Goal: Task Accomplishment & Management: Use online tool/utility

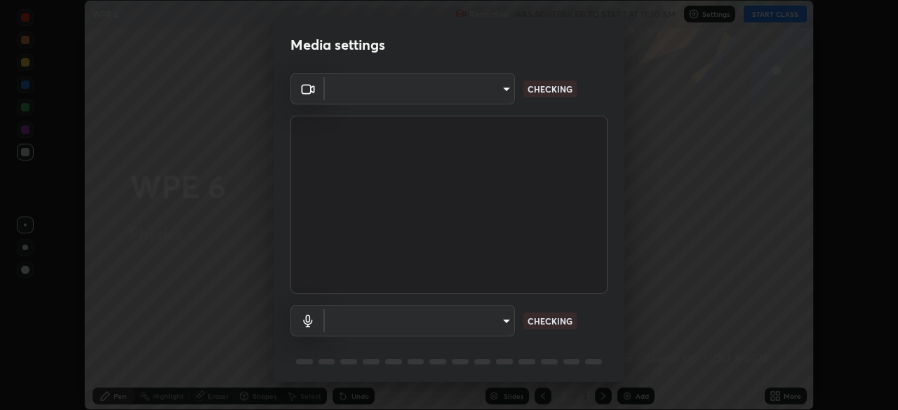
scroll to position [50, 0]
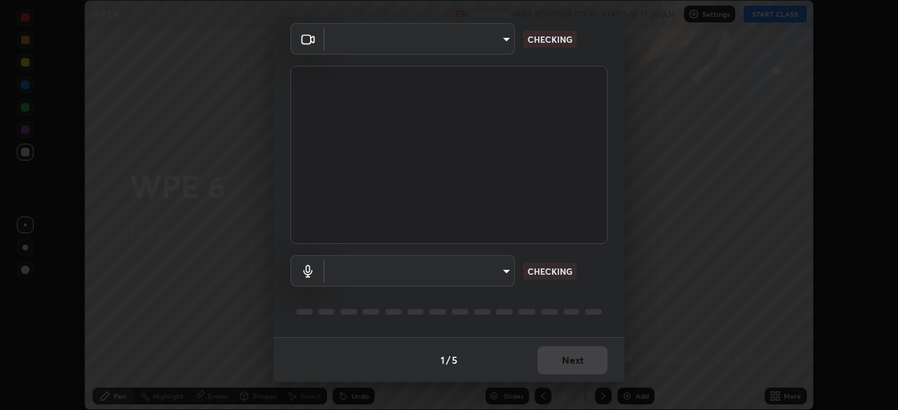
type input "68abbd0ba27f3b7b13d700706cc0a542acc53d6138fc99a51b3524be894f9c2a"
click at [499, 276] on body "Erase all WPE 6 Recording WAS SCHEDULED TO START AT 11:30 AM Settings START CLA…" at bounding box center [449, 205] width 898 height 410
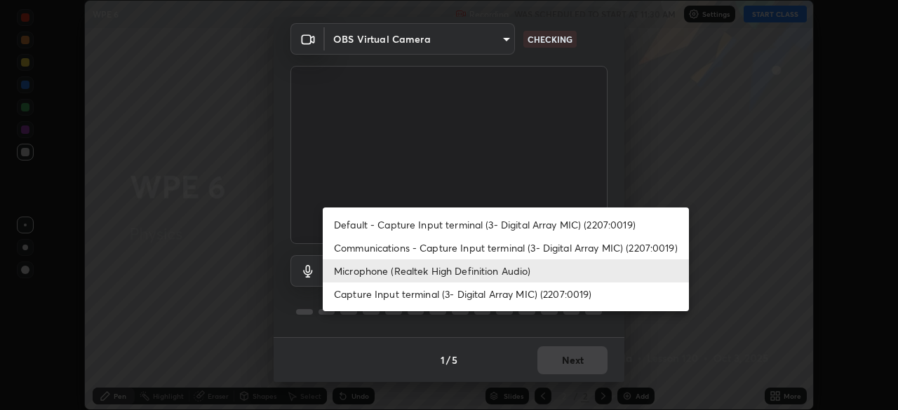
click at [508, 284] on li "Capture Input terminal (3- Digital Array MIC) (2207:0019)" at bounding box center [506, 294] width 366 height 23
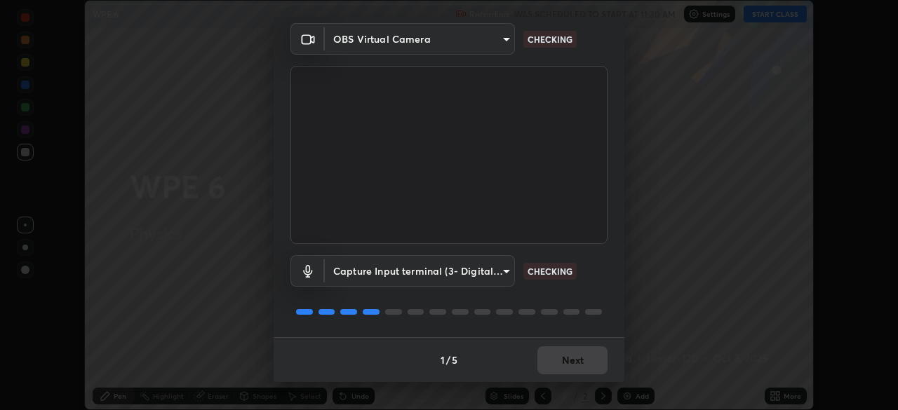
click at [504, 271] on body "Erase all WPE 6 Recording WAS SCHEDULED TO START AT 11:30 AM Settings START CLA…" at bounding box center [449, 205] width 898 height 410
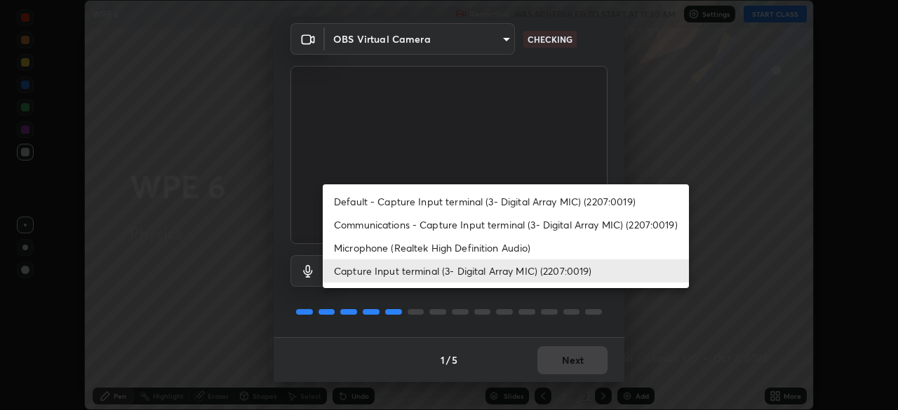
click at [506, 243] on li "Microphone (Realtek High Definition Audio)" at bounding box center [506, 247] width 366 height 23
type input "c17f179a27d05cb872b71612fb377ed1280ec24d62f50840e7cc5c1a7b87f1b0"
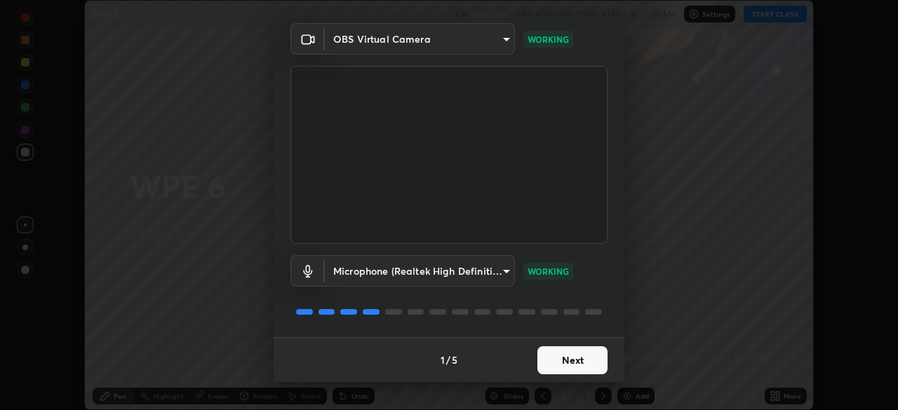
click at [548, 356] on button "Next" at bounding box center [572, 360] width 70 height 28
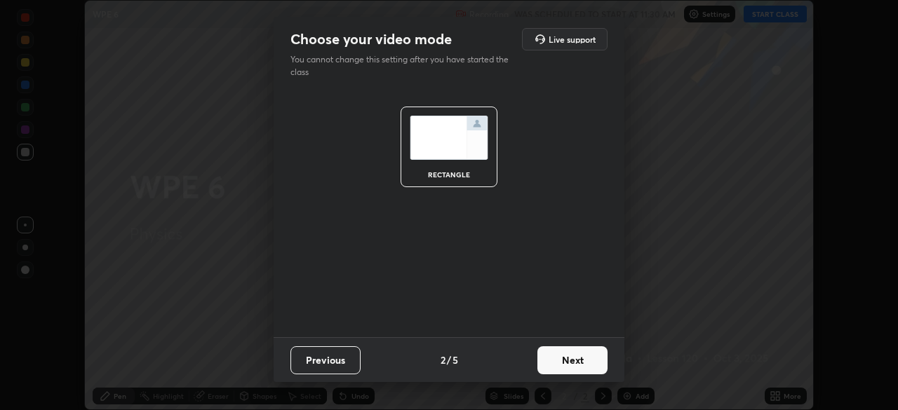
scroll to position [0, 0]
click at [553, 361] on button "Next" at bounding box center [572, 360] width 70 height 28
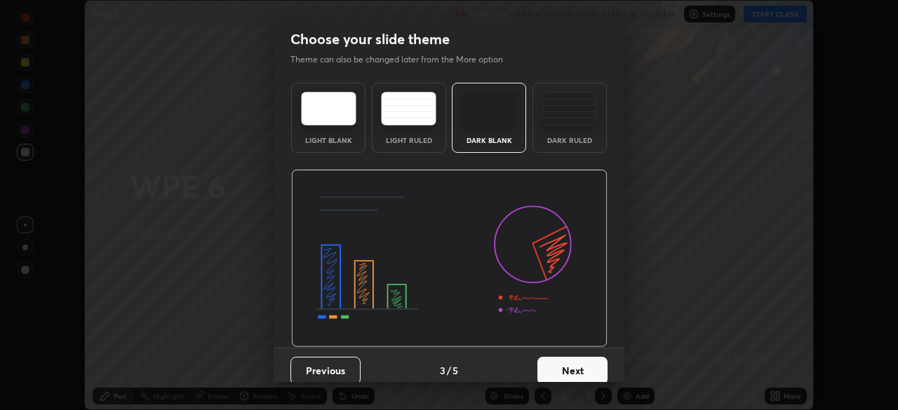
click at [563, 365] on button "Next" at bounding box center [572, 371] width 70 height 28
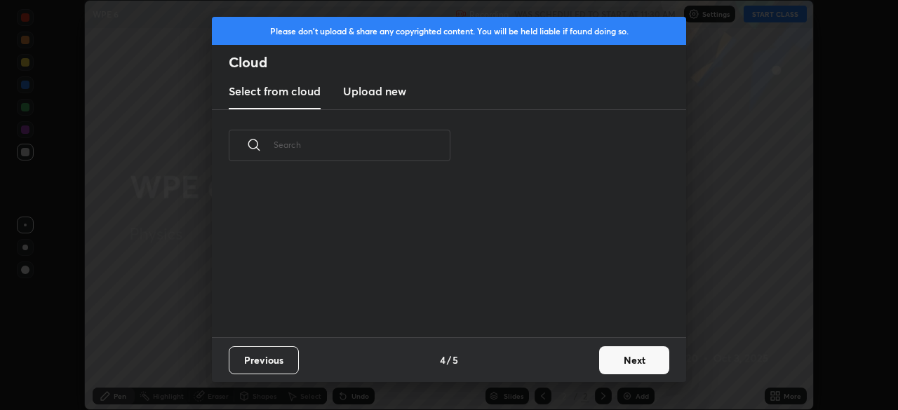
click at [602, 359] on button "Next" at bounding box center [634, 360] width 70 height 28
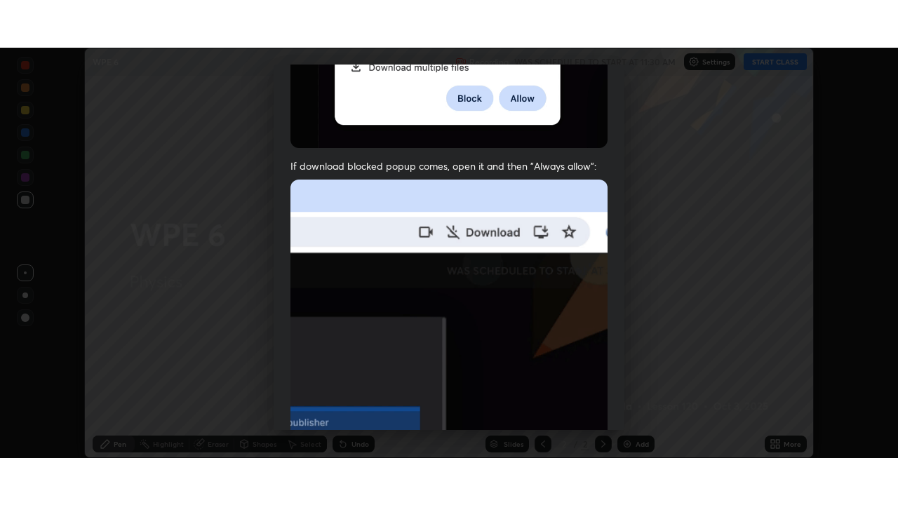
scroll to position [336, 0]
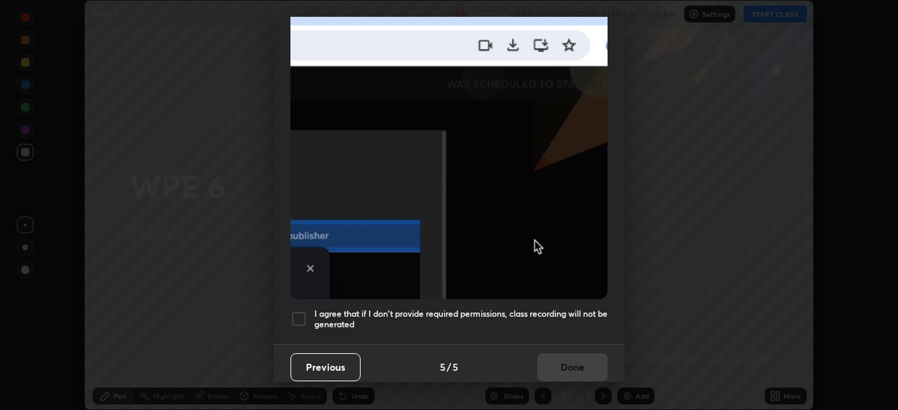
click at [539, 311] on h5 "I agree that if I don't provide required permissions, class recording will not …" at bounding box center [460, 320] width 293 height 22
click at [558, 360] on button "Done" at bounding box center [572, 367] width 70 height 28
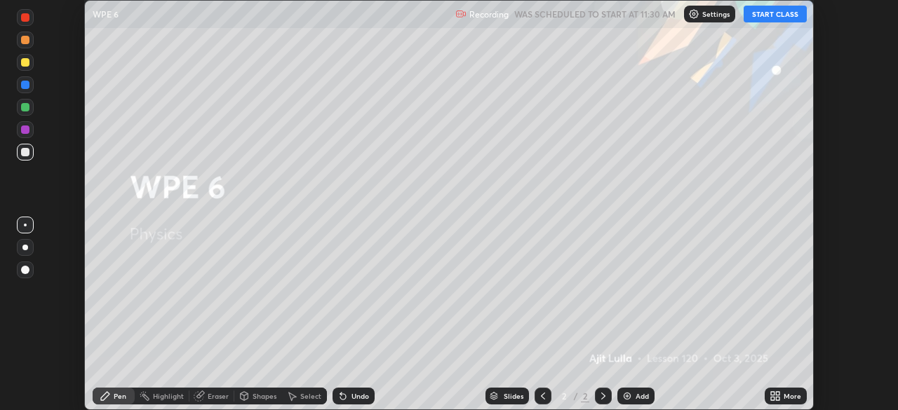
click at [763, 15] on button "START CLASS" at bounding box center [774, 14] width 63 height 17
click at [771, 393] on icon at bounding box center [773, 394] width 4 height 4
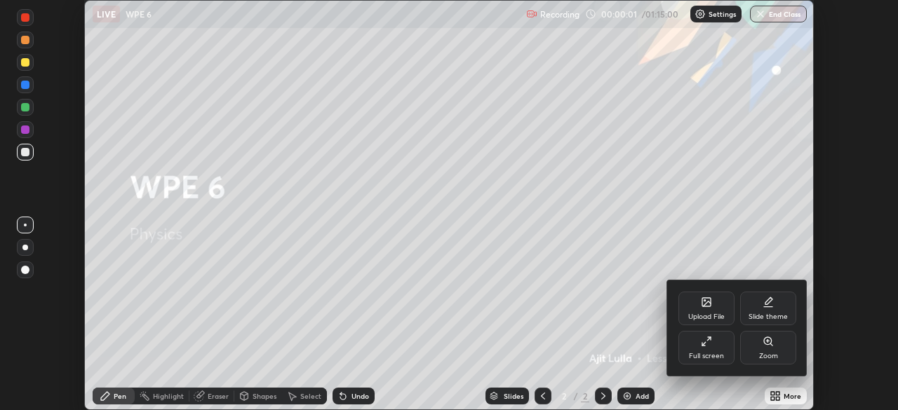
click at [717, 351] on div "Full screen" at bounding box center [706, 348] width 56 height 34
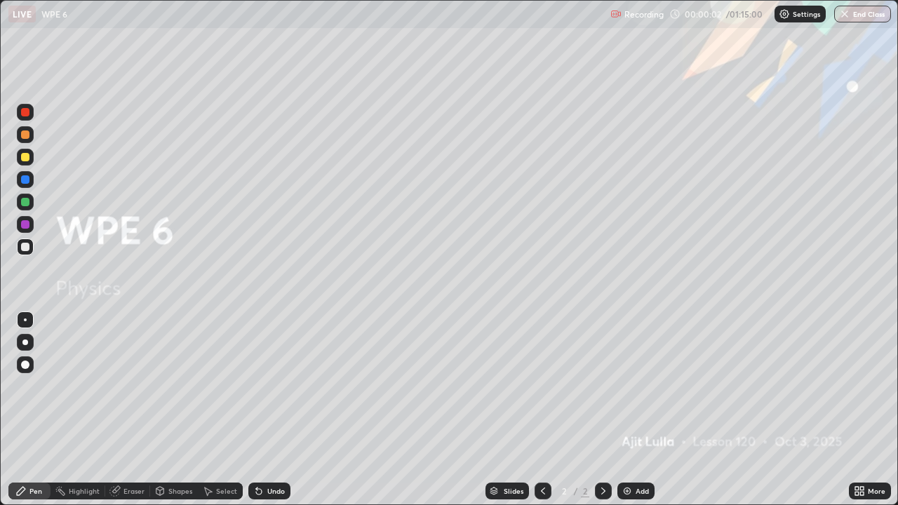
scroll to position [505, 898]
click at [638, 410] on div "Add" at bounding box center [635, 491] width 37 height 17
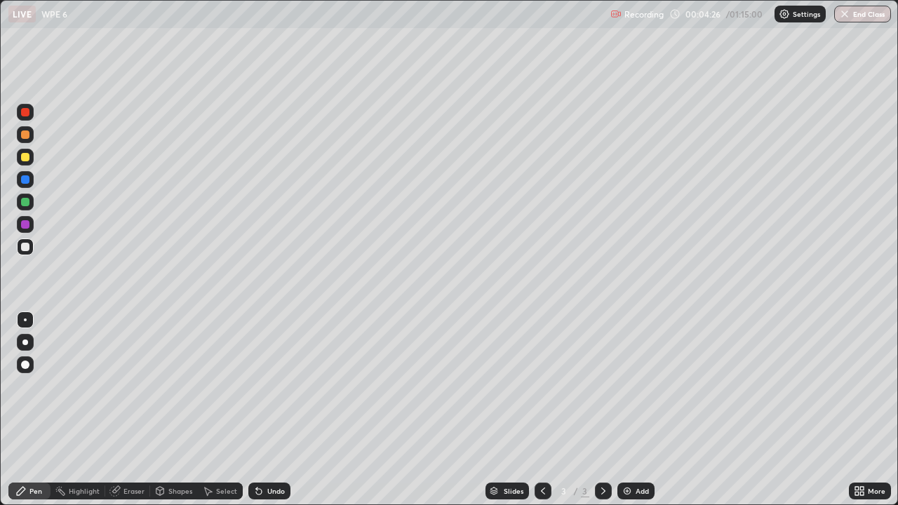
click at [32, 160] on div at bounding box center [25, 157] width 17 height 17
click at [22, 245] on div at bounding box center [25, 247] width 8 height 8
click at [32, 249] on div at bounding box center [25, 246] width 17 height 17
click at [286, 410] on div "Undo" at bounding box center [269, 491] width 42 height 17
click at [279, 410] on div "Undo" at bounding box center [276, 490] width 18 height 7
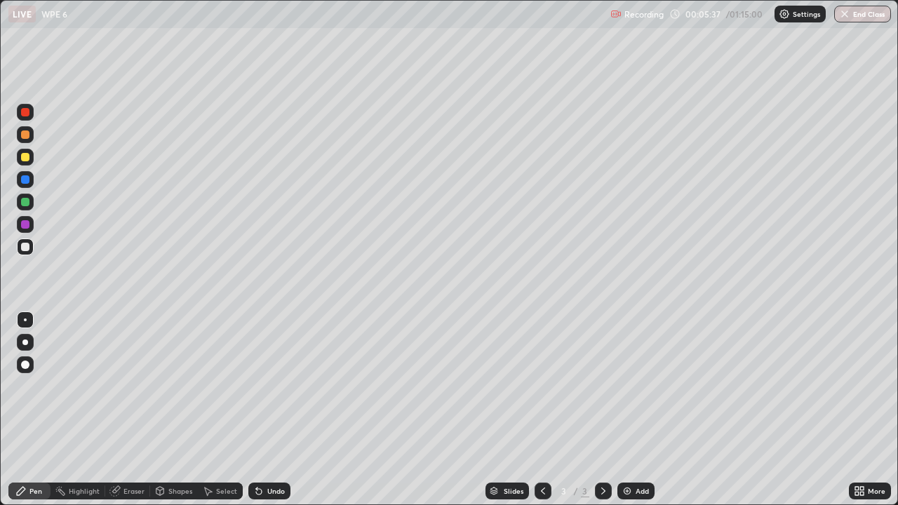
click at [276, 410] on div "Undo" at bounding box center [276, 490] width 18 height 7
click at [636, 410] on div "Add" at bounding box center [635, 491] width 37 height 17
click at [32, 159] on div at bounding box center [25, 157] width 17 height 17
click at [636, 410] on div "Add" at bounding box center [635, 491] width 37 height 17
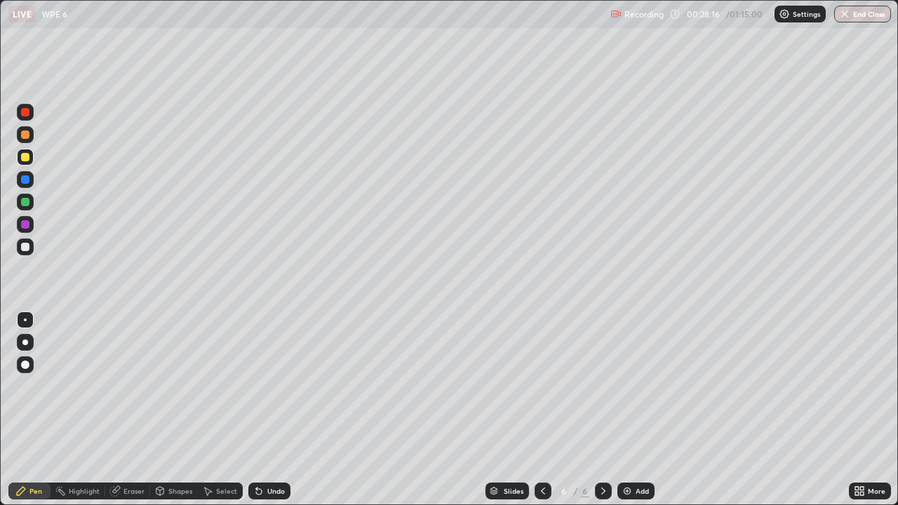
click at [24, 252] on div at bounding box center [25, 246] width 17 height 17
click at [631, 410] on div "Add" at bounding box center [635, 491] width 37 height 17
click at [32, 160] on div at bounding box center [25, 157] width 17 height 17
click at [278, 410] on div "Undo" at bounding box center [276, 490] width 18 height 7
click at [22, 249] on div at bounding box center [25, 247] width 8 height 8
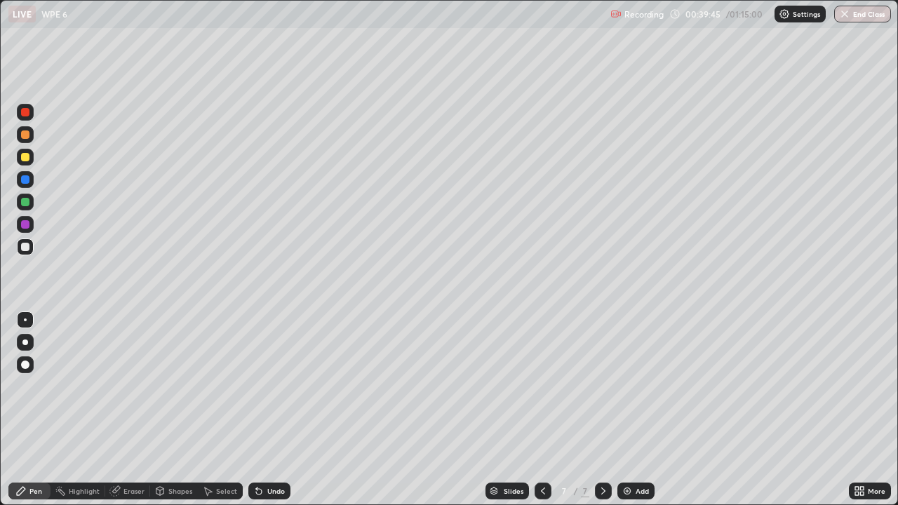
click at [135, 410] on div "Eraser" at bounding box center [133, 490] width 21 height 7
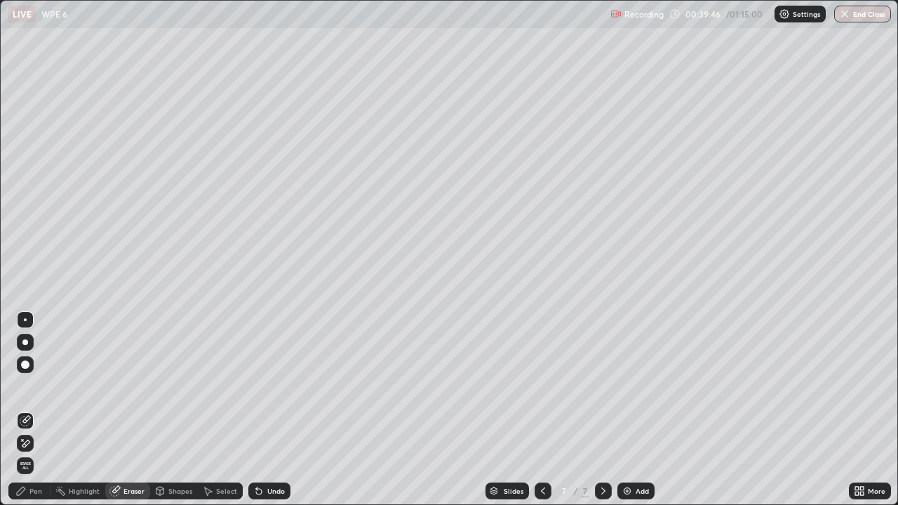
click at [27, 410] on icon at bounding box center [25, 444] width 11 height 12
click at [44, 410] on div "Pen" at bounding box center [29, 491] width 42 height 17
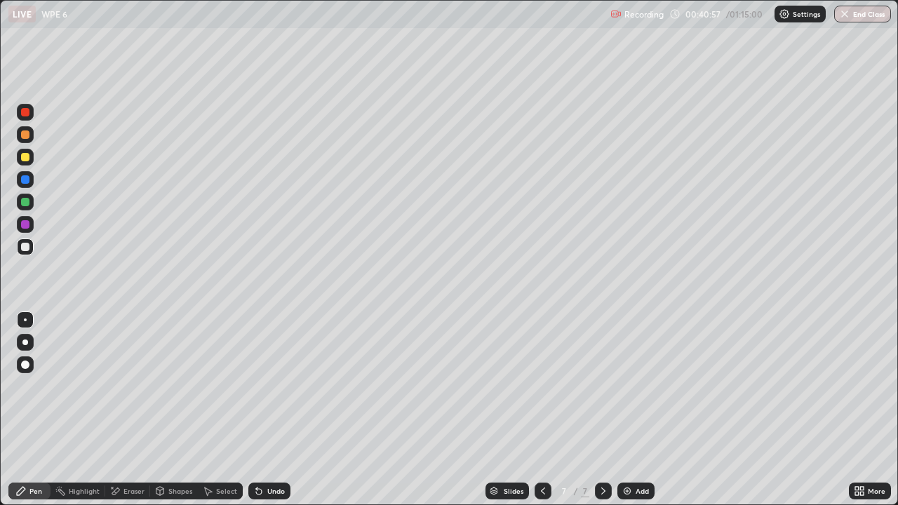
click at [134, 410] on div "Eraser" at bounding box center [127, 491] width 45 height 17
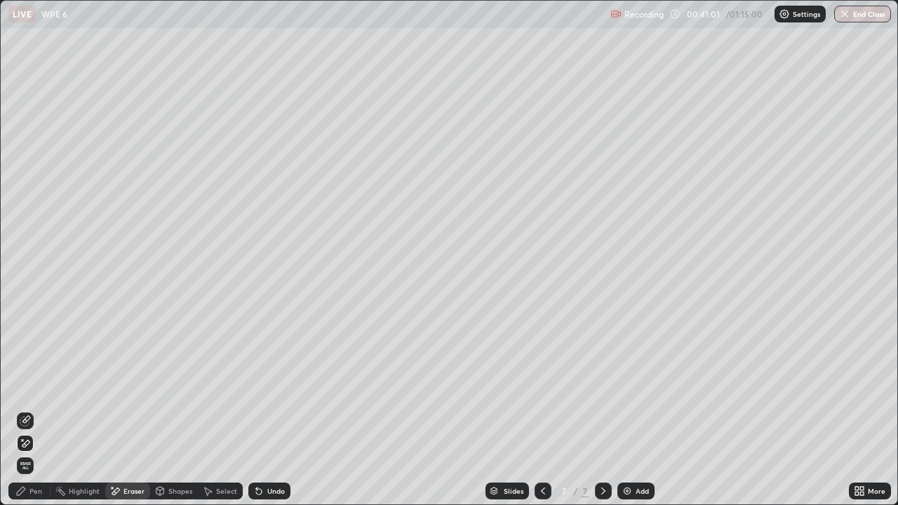
click at [36, 410] on div "Pen" at bounding box center [35, 490] width 13 height 7
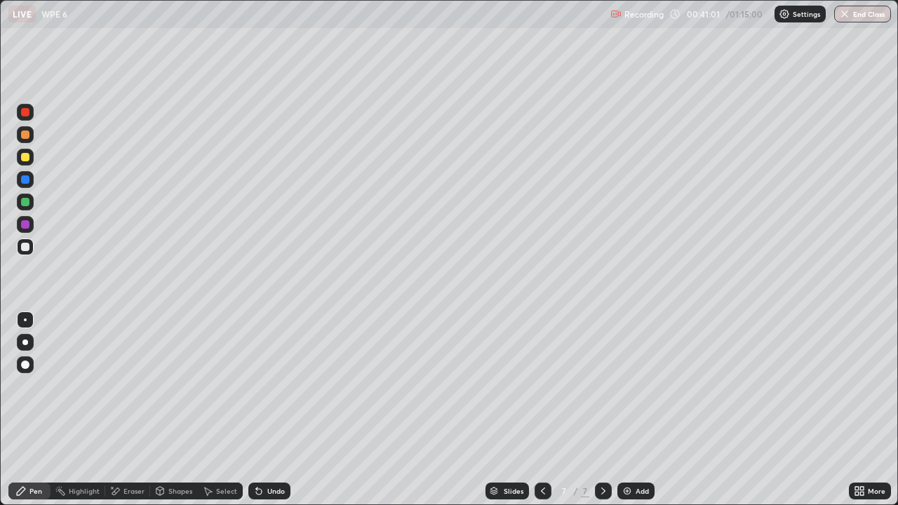
click at [28, 247] on div at bounding box center [25, 247] width 8 height 8
click at [634, 410] on div "Add" at bounding box center [635, 491] width 37 height 17
click at [33, 161] on div at bounding box center [25, 157] width 17 height 17
click at [276, 410] on div "Undo" at bounding box center [269, 491] width 42 height 17
click at [273, 410] on div "Undo" at bounding box center [276, 490] width 18 height 7
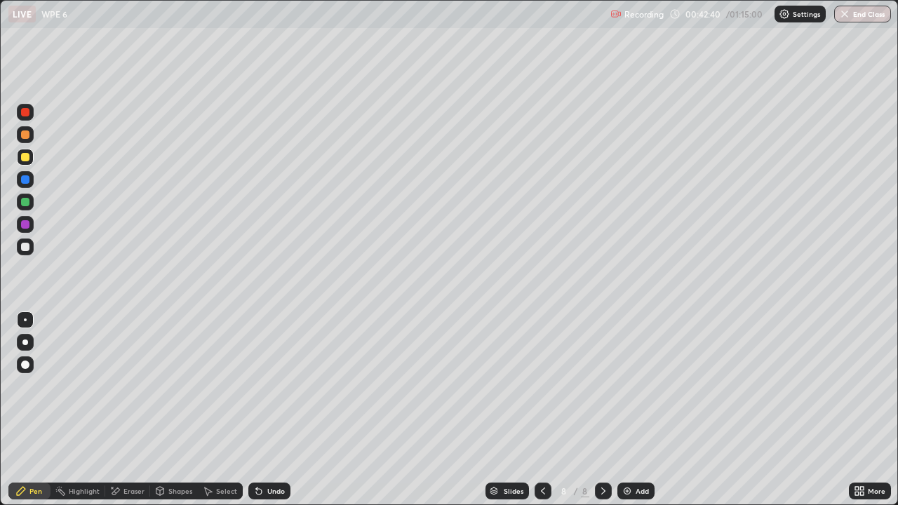
click at [271, 410] on div "Undo" at bounding box center [269, 491] width 42 height 17
click at [268, 410] on div "Undo" at bounding box center [269, 491] width 42 height 17
click at [279, 410] on div "Undo" at bounding box center [276, 490] width 18 height 7
click at [638, 410] on div "Add" at bounding box center [635, 491] width 37 height 17
click at [274, 410] on div "Undo" at bounding box center [276, 490] width 18 height 7
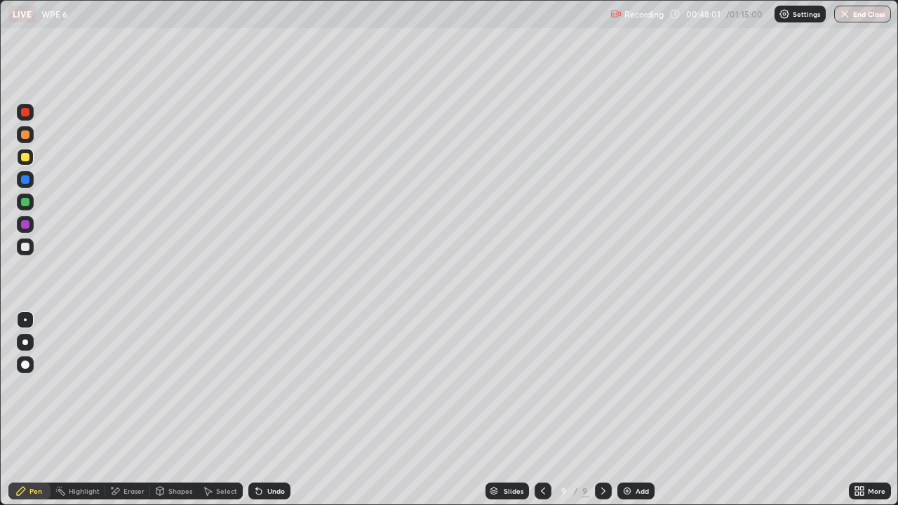
click at [541, 410] on icon at bounding box center [543, 490] width 4 height 7
click at [546, 410] on icon at bounding box center [542, 490] width 11 height 11
click at [602, 410] on icon at bounding box center [603, 490] width 11 height 11
click at [601, 410] on div at bounding box center [603, 491] width 17 height 17
click at [637, 410] on div "Add" at bounding box center [635, 491] width 37 height 17
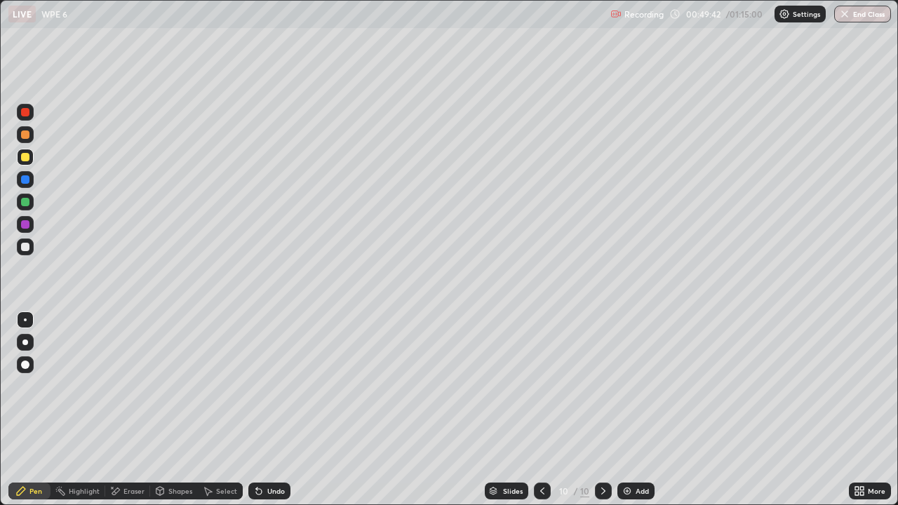
click at [541, 410] on div at bounding box center [542, 491] width 17 height 28
click at [541, 410] on icon at bounding box center [542, 490] width 11 height 11
click at [539, 410] on icon at bounding box center [542, 490] width 11 height 11
click at [602, 410] on icon at bounding box center [603, 490] width 11 height 11
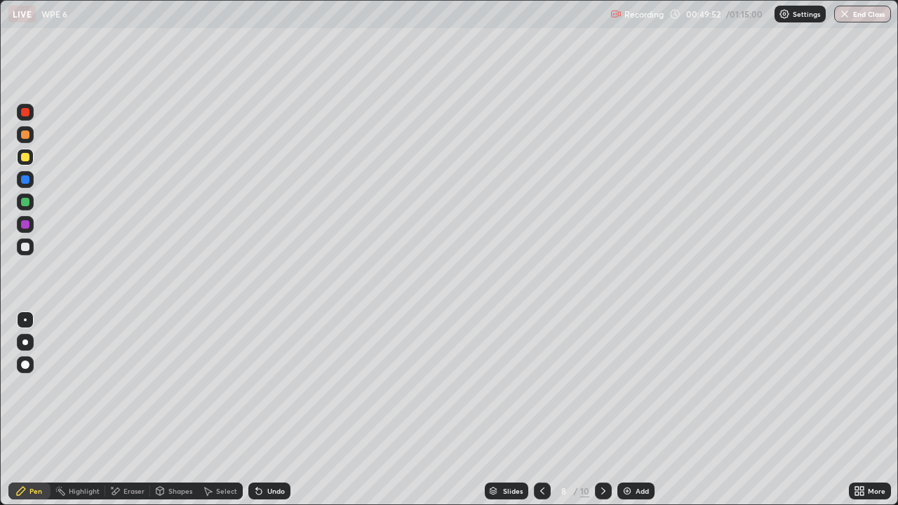
click at [601, 410] on icon at bounding box center [603, 490] width 4 height 7
click at [602, 410] on icon at bounding box center [603, 490] width 4 height 7
click at [602, 410] on icon at bounding box center [603, 490] width 11 height 11
click at [628, 410] on div "Add" at bounding box center [635, 491] width 37 height 17
click at [32, 245] on div at bounding box center [25, 246] width 17 height 17
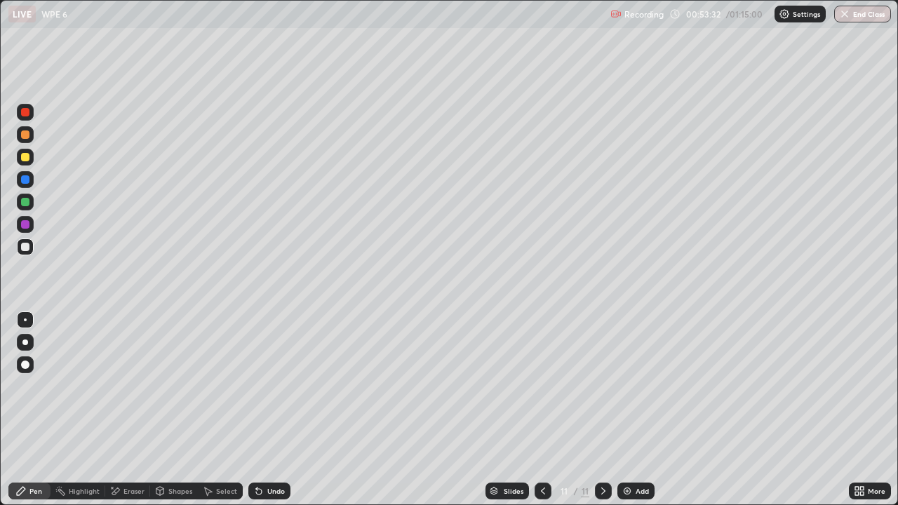
click at [635, 410] on div "Add" at bounding box center [641, 490] width 13 height 7
click at [26, 157] on div at bounding box center [25, 157] width 8 height 8
click at [640, 410] on div "Add" at bounding box center [641, 490] width 13 height 7
click at [30, 159] on div at bounding box center [25, 157] width 17 height 17
click at [542, 410] on div at bounding box center [542, 491] width 17 height 28
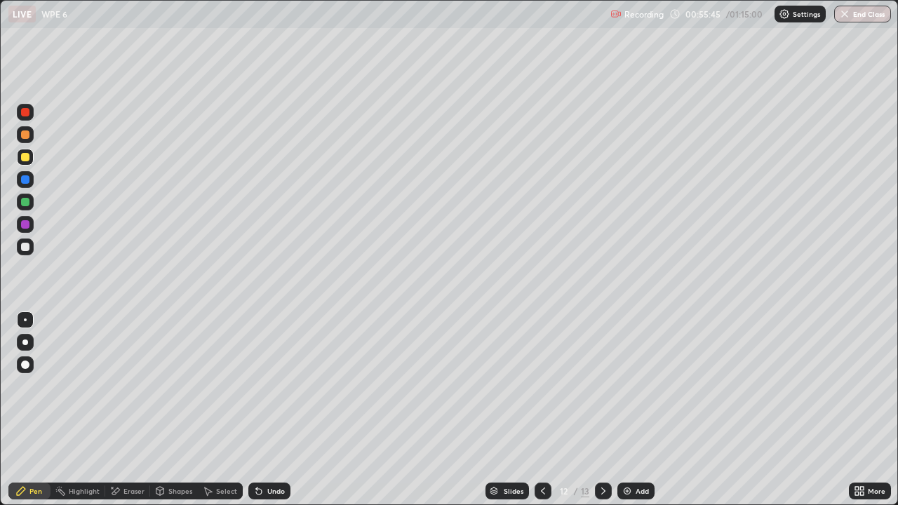
click at [602, 410] on icon at bounding box center [603, 490] width 4 height 7
click at [26, 249] on div at bounding box center [25, 247] width 8 height 8
click at [25, 244] on div at bounding box center [25, 247] width 8 height 8
click at [625, 410] on div "Add" at bounding box center [635, 491] width 37 height 17
click at [25, 158] on div at bounding box center [25, 157] width 8 height 8
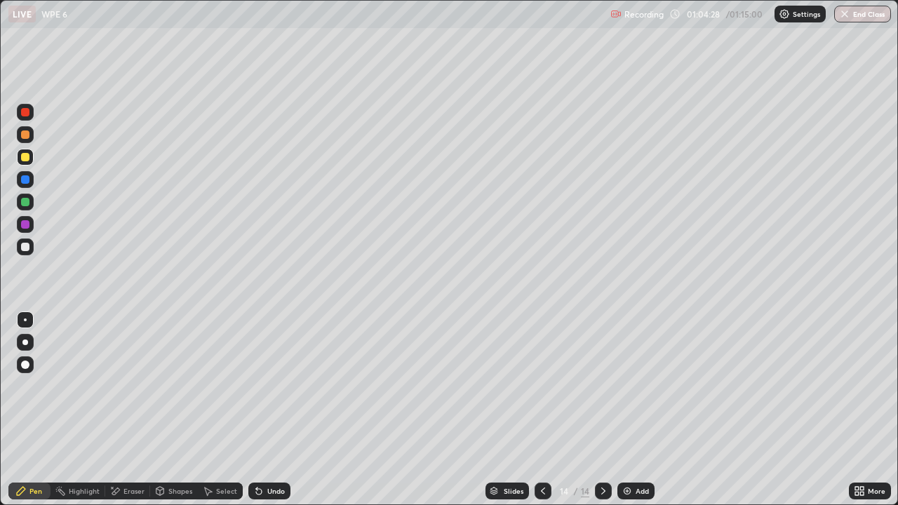
click at [285, 410] on div "Undo" at bounding box center [269, 491] width 42 height 17
click at [287, 410] on div "Undo" at bounding box center [269, 491] width 42 height 17
click at [843, 15] on img "button" at bounding box center [844, 13] width 11 height 11
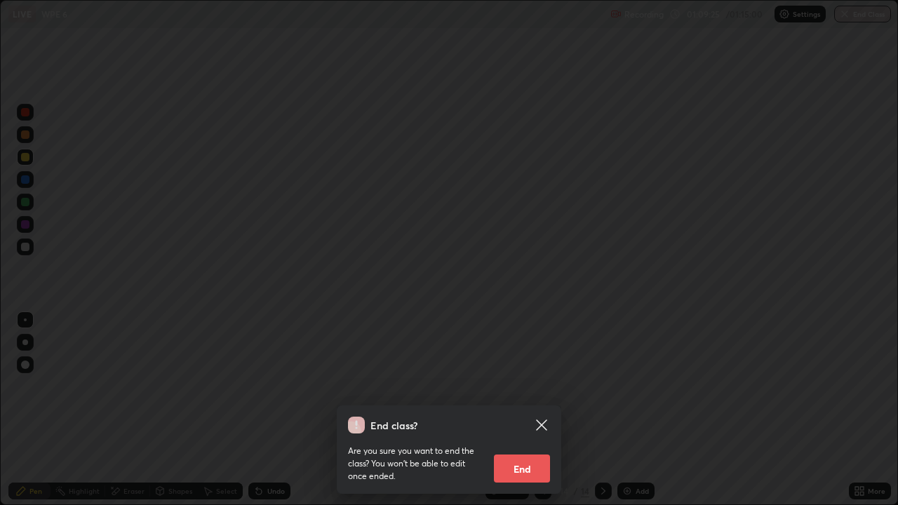
click at [533, 410] on button "End" at bounding box center [522, 468] width 56 height 28
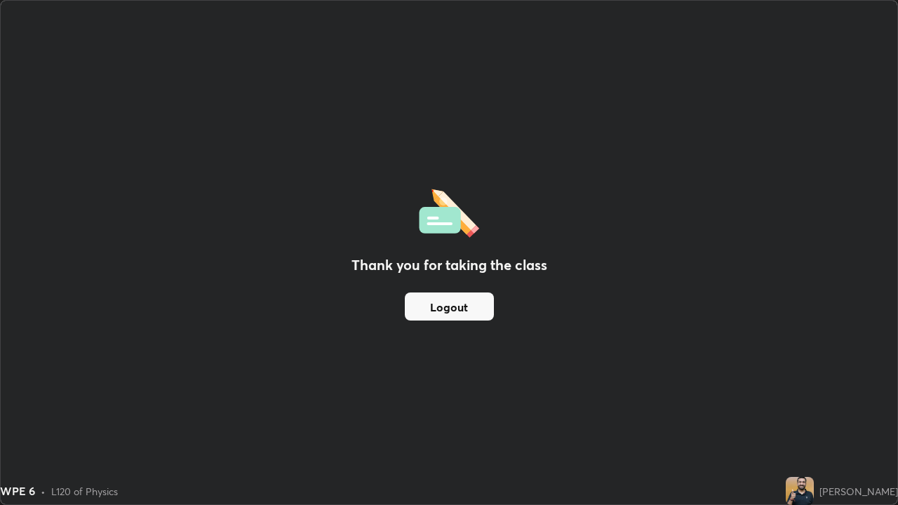
click at [483, 306] on button "Logout" at bounding box center [449, 306] width 89 height 28
click at [436, 309] on button "Logout" at bounding box center [449, 306] width 89 height 28
click at [449, 303] on button "Logout" at bounding box center [449, 306] width 89 height 28
click at [452, 311] on button "Logout" at bounding box center [449, 306] width 89 height 28
